Goal: Transaction & Acquisition: Obtain resource

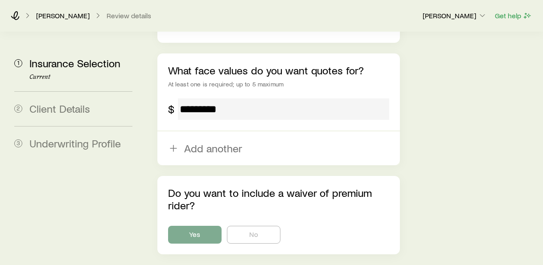
scroll to position [655, 0]
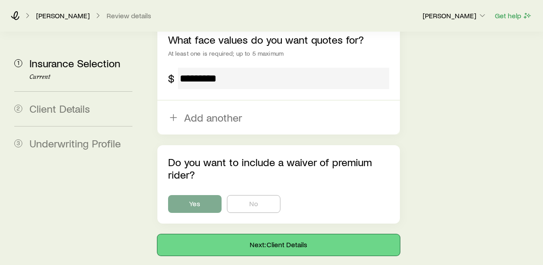
click at [273, 235] on button "Next: Client Details" at bounding box center [278, 245] width 243 height 21
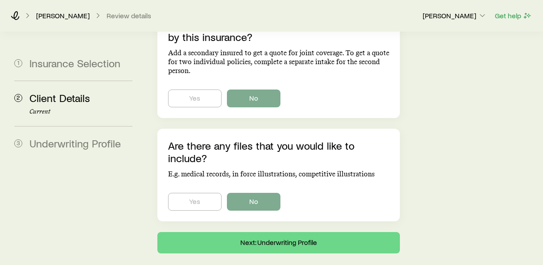
scroll to position [694, 0]
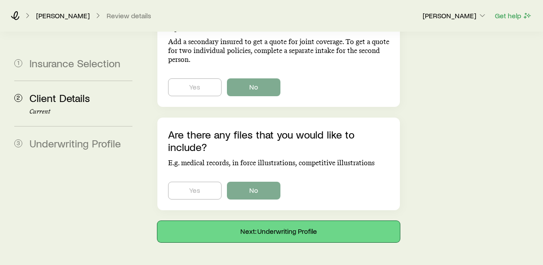
click at [301, 221] on button "Next: Underwriting Profile" at bounding box center [278, 231] width 243 height 21
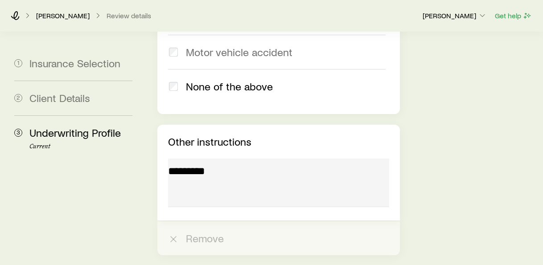
scroll to position [1867, 0]
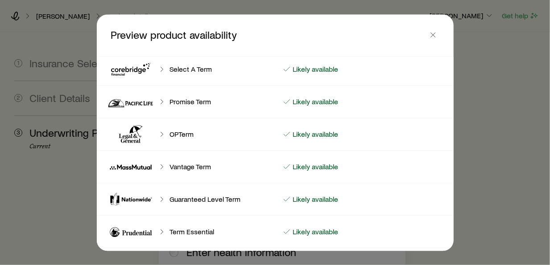
scroll to position [0, 0]
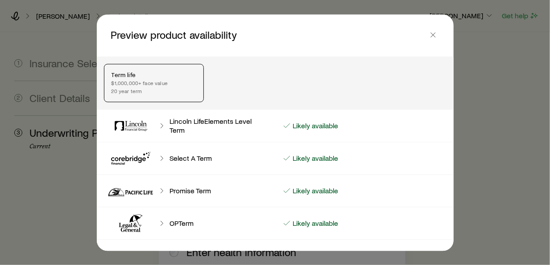
click at [176, 77] on p "Term life" at bounding box center [154, 74] width 85 height 7
click at [185, 88] on p "20 year term" at bounding box center [154, 90] width 85 height 7
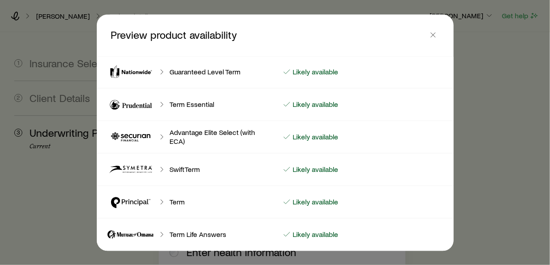
scroll to position [45, 0]
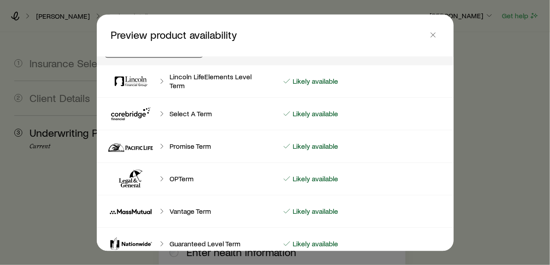
click at [348, 86] on div "Likely available" at bounding box center [364, 81] width 178 height 9
click at [312, 86] on p "Likely available" at bounding box center [316, 81] width 46 height 9
click at [136, 86] on icon at bounding box center [131, 80] width 54 height 21
click at [161, 86] on icon at bounding box center [161, 81] width 9 height 9
click at [436, 40] on span at bounding box center [433, 36] width 12 height 8
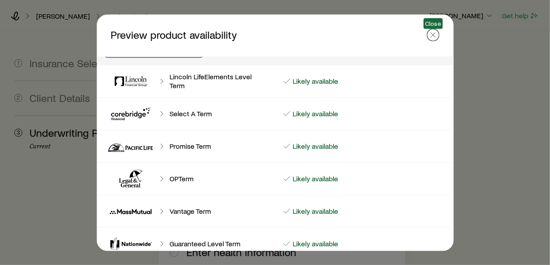
click at [431, 34] on icon "button" at bounding box center [433, 34] width 9 height 9
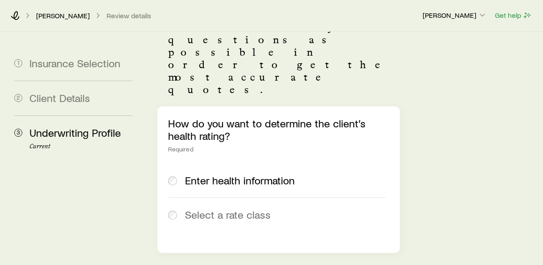
scroll to position [0, 0]
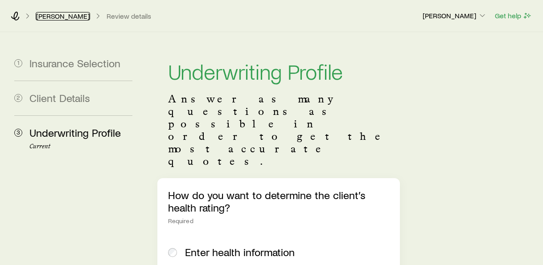
click at [62, 15] on link "[PERSON_NAME]" at bounding box center [63, 16] width 54 height 8
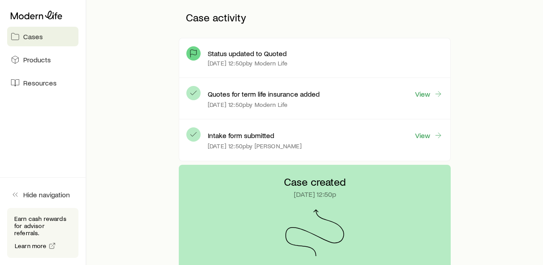
scroll to position [223, 0]
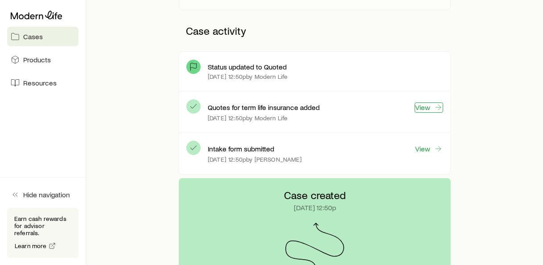
click at [432, 107] on link "View" at bounding box center [429, 108] width 29 height 10
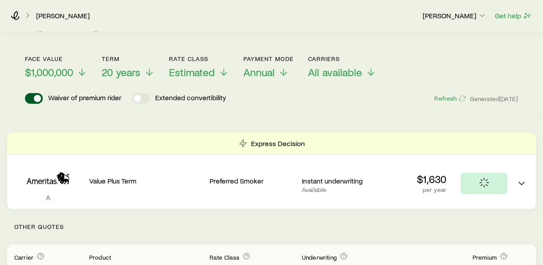
scroll to position [45, 0]
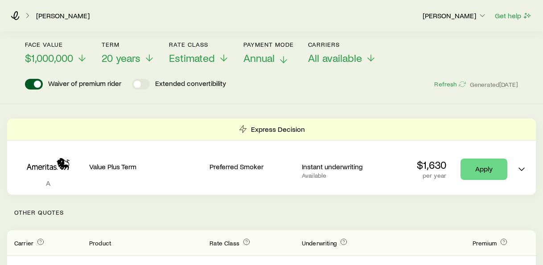
click at [261, 57] on span "Annual" at bounding box center [259, 58] width 31 height 12
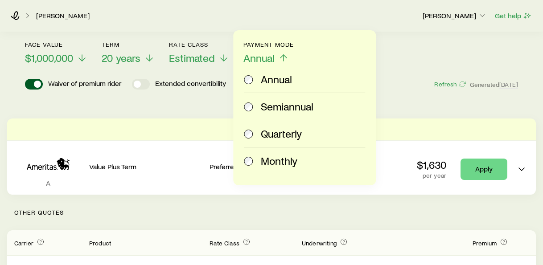
click at [265, 158] on span "Monthly" at bounding box center [279, 161] width 37 height 12
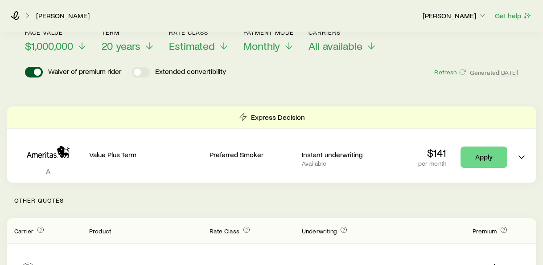
scroll to position [0, 0]
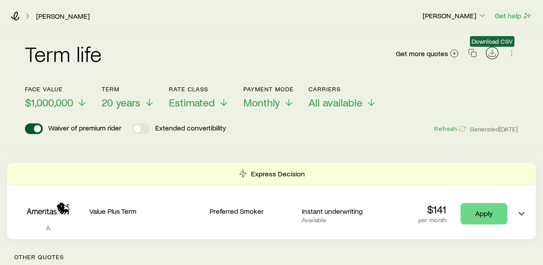
click at [491, 53] on icon "Download CSV" at bounding box center [492, 53] width 9 height 9
click at [513, 55] on icon "button" at bounding box center [512, 53] width 9 height 9
click at [469, 51] on icon "button" at bounding box center [471, 52] width 5 height 5
click at [382, 37] on div "Term life Get more quotes" at bounding box center [271, 59] width 493 height 54
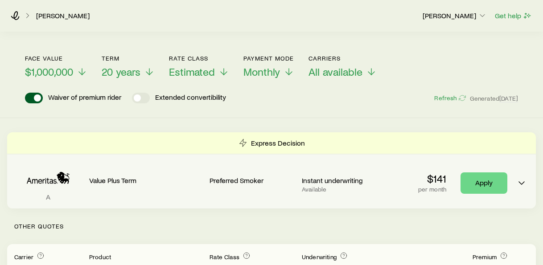
scroll to position [45, 0]
